Goal: Navigation & Orientation: Find specific page/section

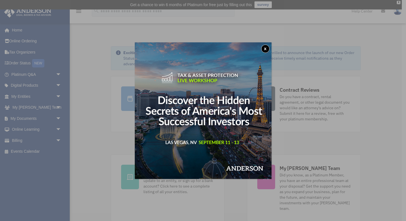
click at [265, 48] on button "x" at bounding box center [265, 49] width 8 height 8
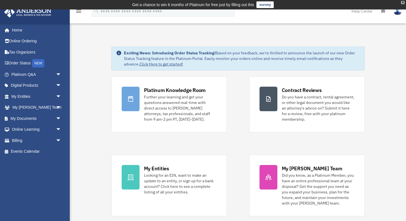
click at [403, 2] on div "X" at bounding box center [403, 2] width 4 height 3
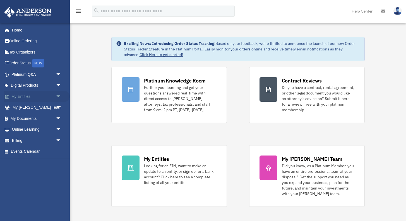
click at [58, 95] on span "arrow_drop_down" at bounding box center [61, 96] width 11 height 11
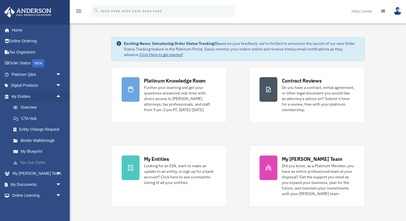
click at [37, 162] on link "Tax Due Dates" at bounding box center [39, 162] width 62 height 11
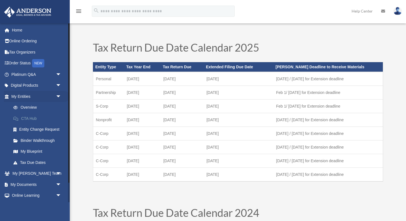
click at [33, 121] on link "CTA Hub" at bounding box center [39, 118] width 62 height 11
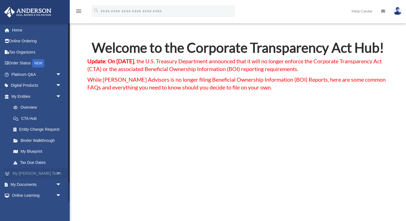
click at [59, 174] on span "arrow_drop_down" at bounding box center [61, 173] width 11 height 11
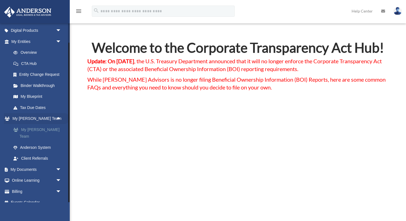
click at [53, 129] on link "My [PERSON_NAME] Team" at bounding box center [39, 133] width 62 height 18
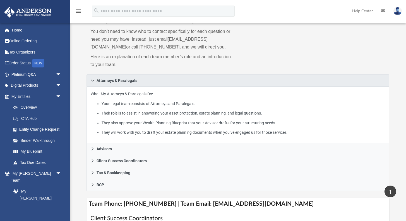
scroll to position [38, 0]
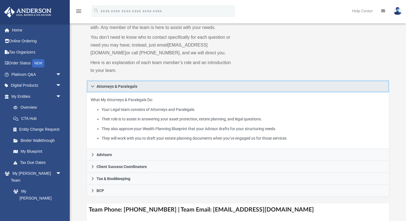
click at [93, 88] on icon at bounding box center [93, 87] width 4 height 4
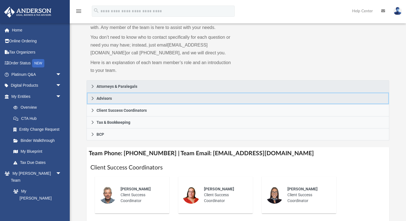
click at [92, 100] on icon at bounding box center [93, 98] width 2 height 3
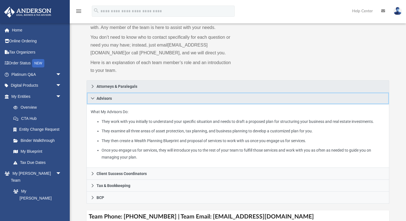
click at [92, 100] on icon at bounding box center [93, 99] width 4 height 4
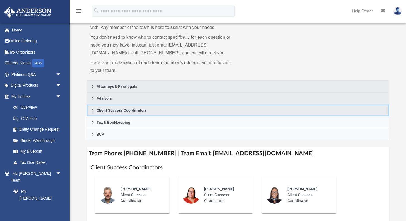
click at [93, 112] on icon at bounding box center [93, 111] width 4 height 4
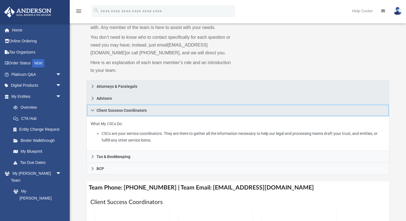
click at [93, 112] on icon at bounding box center [93, 111] width 4 height 4
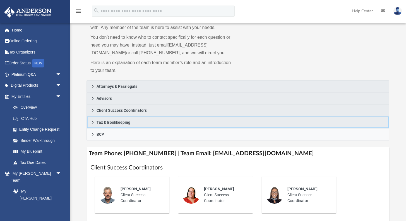
click at [93, 126] on link "Tax & Bookkeeping" at bounding box center [237, 123] width 303 height 12
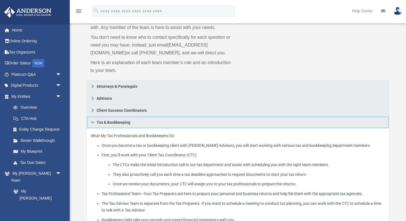
click at [93, 126] on link "Tax & Bookkeeping" at bounding box center [237, 123] width 303 height 12
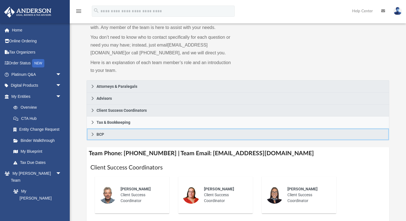
click at [94, 136] on icon at bounding box center [93, 135] width 4 height 4
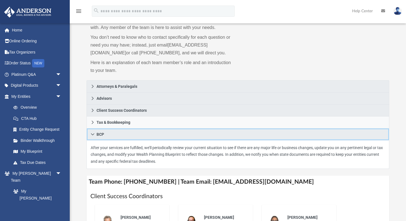
click at [94, 136] on icon at bounding box center [93, 135] width 4 height 4
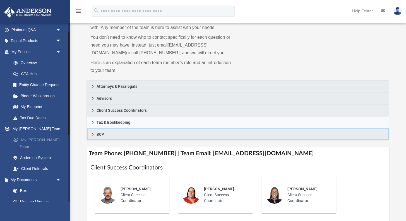
scroll to position [46, 0]
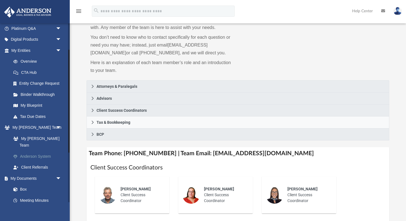
click at [39, 151] on link "Anderson System" at bounding box center [39, 156] width 62 height 11
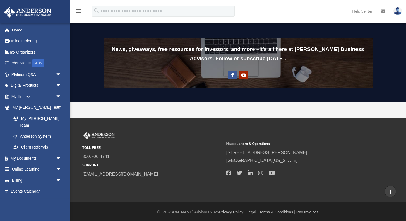
scroll to position [437, 0]
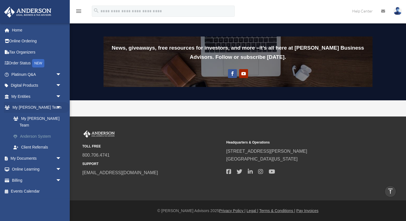
click at [37, 131] on link "Anderson System" at bounding box center [39, 136] width 62 height 11
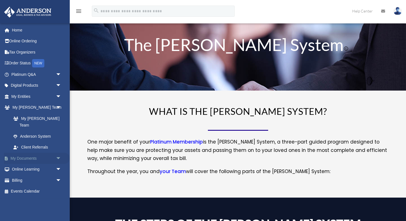
click at [57, 153] on span "arrow_drop_down" at bounding box center [61, 158] width 11 height 11
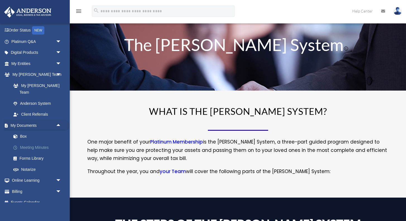
click at [34, 142] on link "Meeting Minutes" at bounding box center [39, 147] width 62 height 11
